Goal: Transaction & Acquisition: Obtain resource

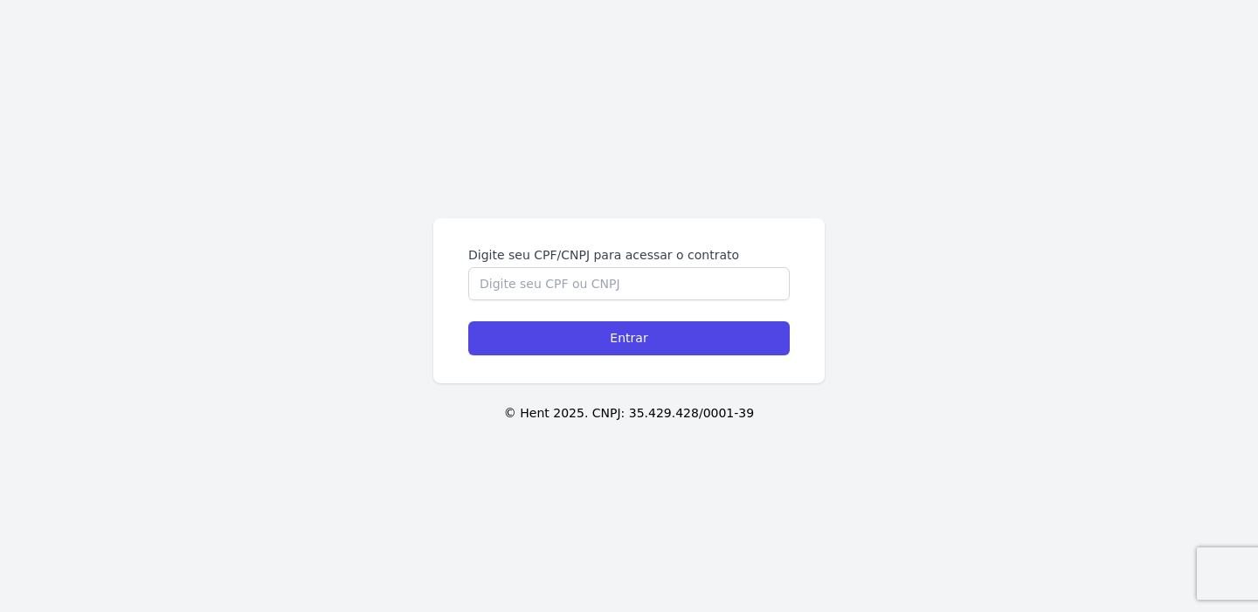
click at [613, 260] on label "Digite seu CPF/CNPJ para acessar o contrato" at bounding box center [628, 254] width 321 height 17
click at [613, 267] on input "Digite seu CPF/CNPJ para acessar o contrato" at bounding box center [628, 283] width 321 height 33
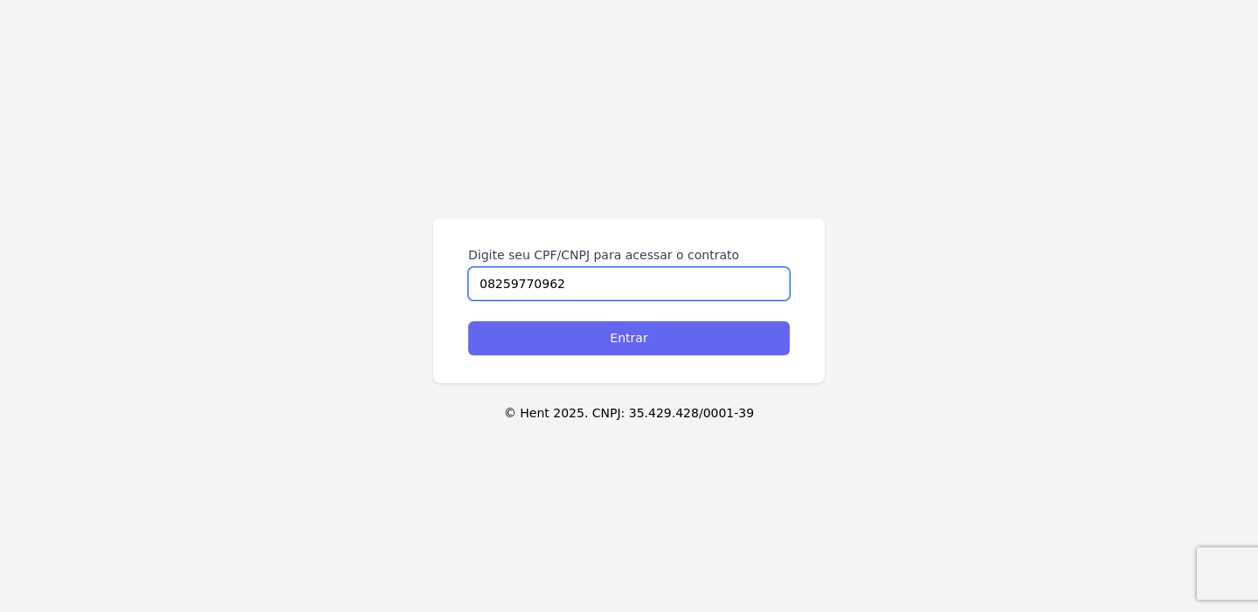
type input "08259770962"
click at [660, 347] on input "Entrar" at bounding box center [628, 338] width 321 height 34
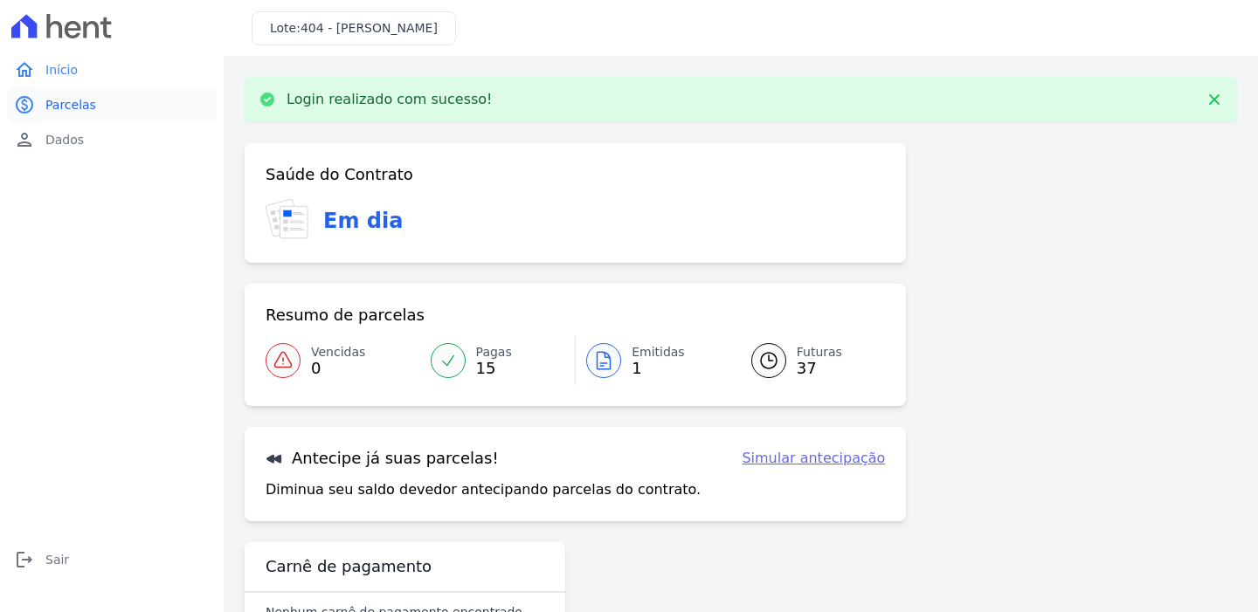
click at [96, 106] on link "paid Parcelas" at bounding box center [112, 104] width 210 height 35
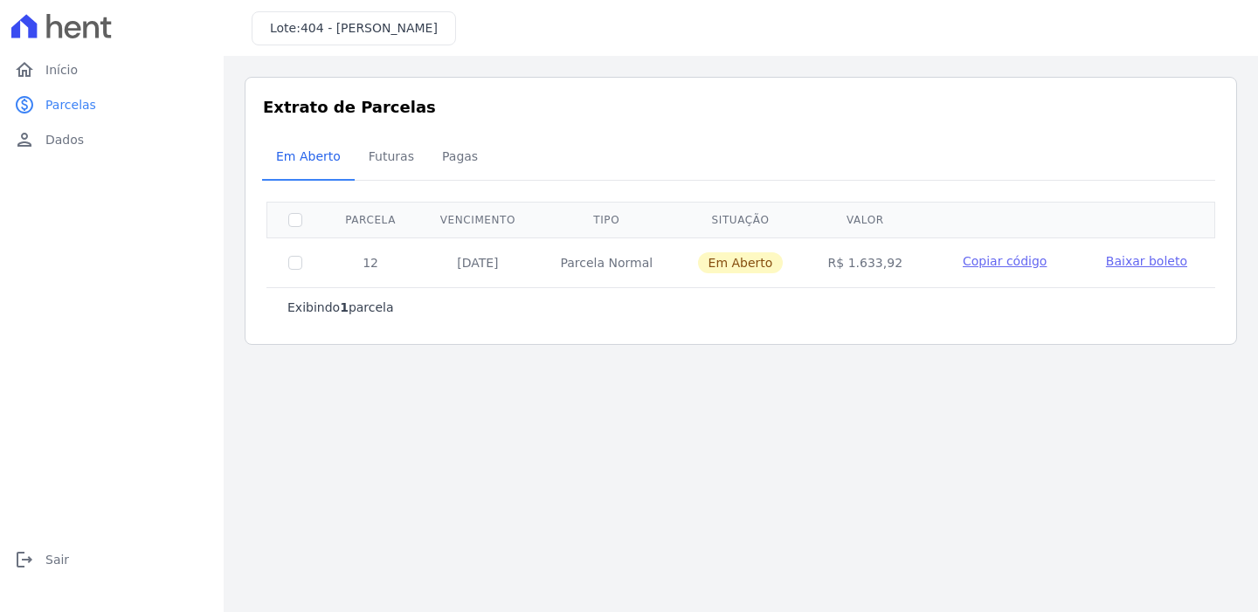
click at [305, 266] on td at bounding box center [295, 263] width 57 height 50
click at [292, 263] on input "checkbox" at bounding box center [295, 263] width 14 height 14
checkbox input "true"
click at [1131, 262] on span "Baixar boleto" at bounding box center [1146, 261] width 81 height 14
